Goal: Task Accomplishment & Management: Manage account settings

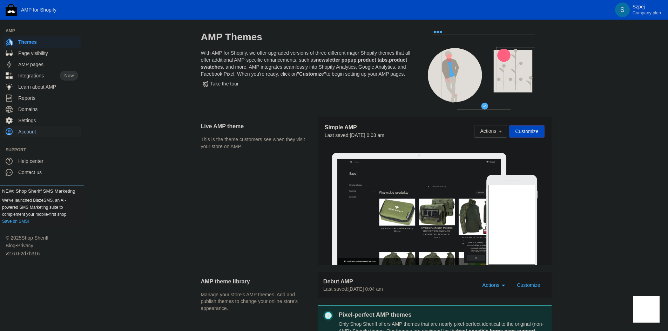
click at [57, 132] on span "Account" at bounding box center [48, 131] width 60 height 7
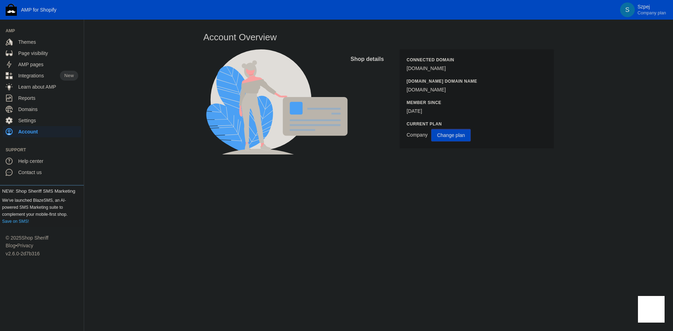
click at [442, 136] on span "Change plan" at bounding box center [451, 135] width 28 height 6
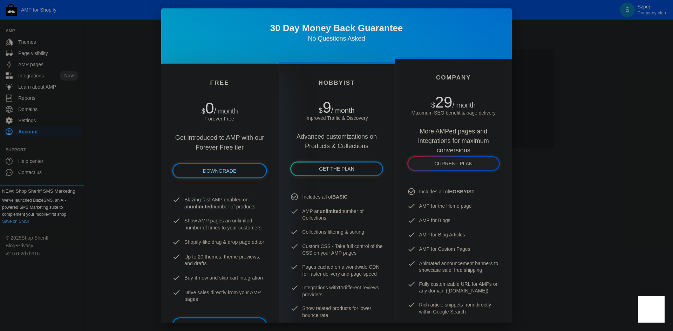
click at [229, 173] on span "DOWNGRADE" at bounding box center [220, 171] width 34 height 6
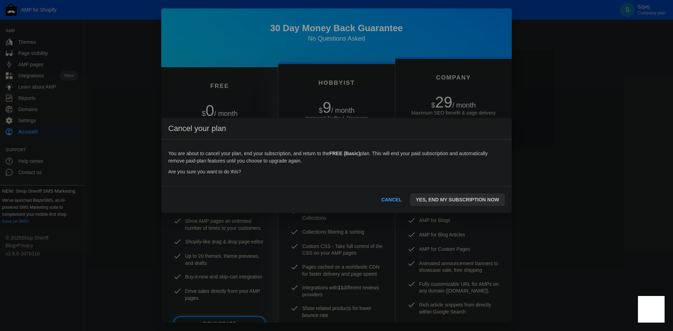
click at [440, 203] on button "YES, END MY SUBSCRIPTION NOW" at bounding box center [457, 199] width 95 height 13
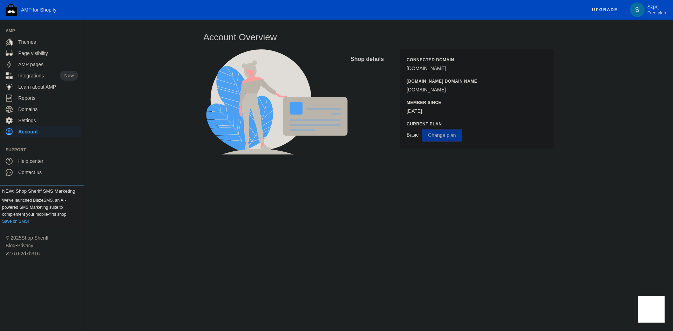
click at [446, 137] on span "Change plan" at bounding box center [442, 135] width 28 height 6
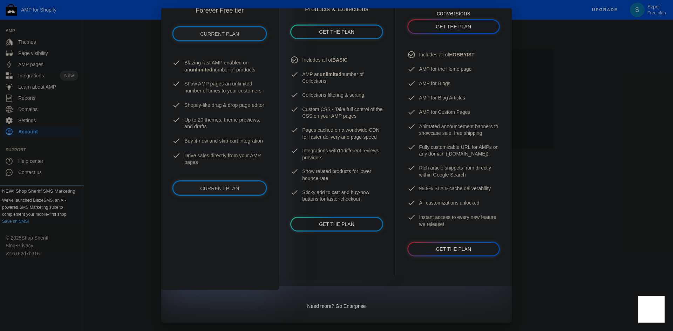
scroll to position [140, 0]
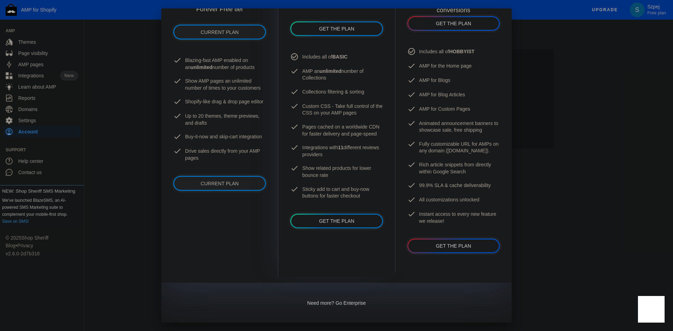
click at [594, 192] on div at bounding box center [336, 165] width 673 height 331
